Goal: Task Accomplishment & Management: Manage account settings

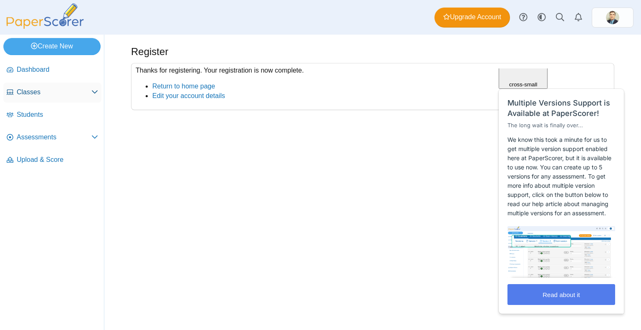
click at [45, 95] on span "Classes" at bounding box center [54, 92] width 75 height 9
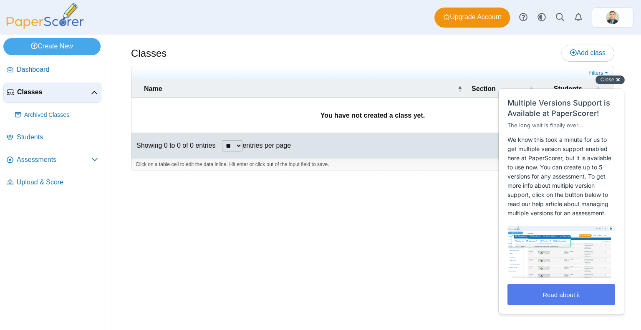
click at [615, 81] on div "Close cross-small" at bounding box center [609, 80] width 29 height 9
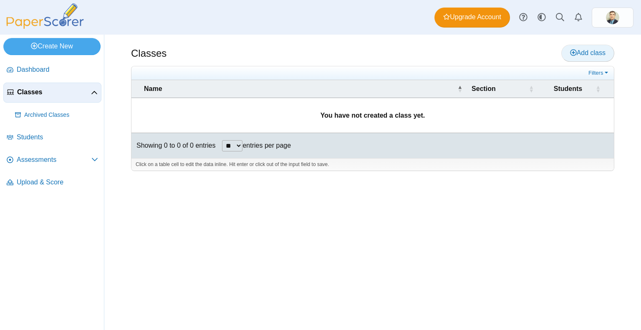
click at [602, 55] on span "Add class" at bounding box center [587, 52] width 35 height 7
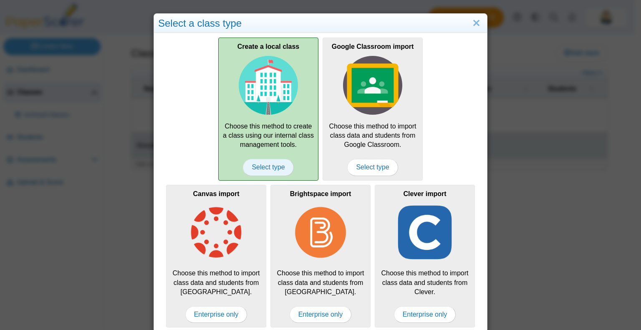
click at [255, 166] on span "Select type" at bounding box center [268, 167] width 50 height 17
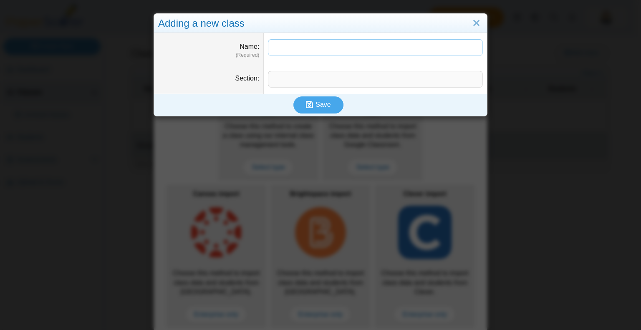
click at [285, 50] on input "Name" at bounding box center [375, 47] width 215 height 17
type input "****"
click at [324, 108] on span "Save" at bounding box center [322, 104] width 15 height 7
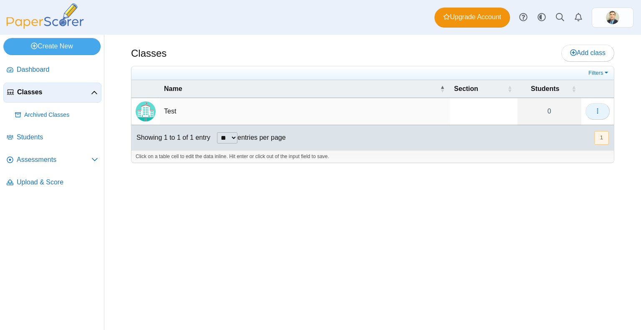
click at [599, 111] on icon "button" at bounding box center [597, 111] width 7 height 7
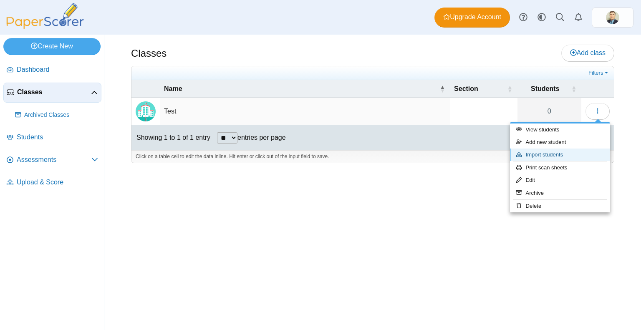
click at [552, 156] on link "Import students" at bounding box center [560, 155] width 100 height 13
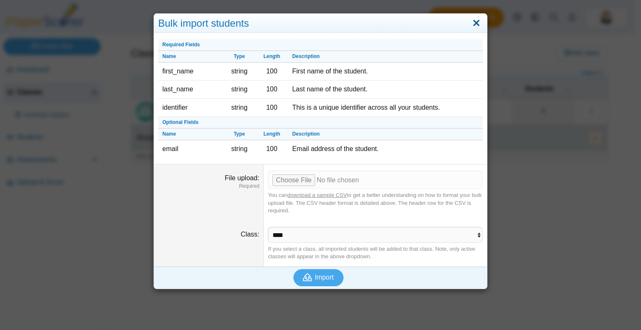
click at [472, 23] on link "Close" at bounding box center [476, 23] width 13 height 14
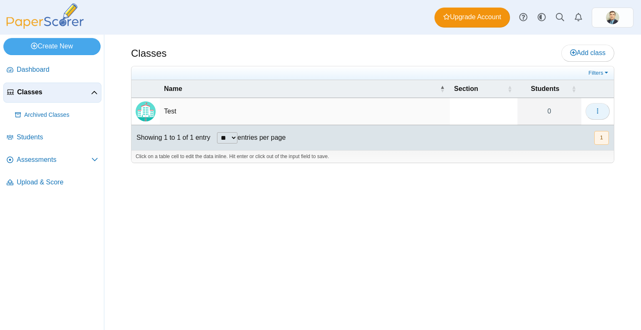
click at [596, 115] on span "button" at bounding box center [597, 111] width 7 height 7
